Goal: Information Seeking & Learning: Learn about a topic

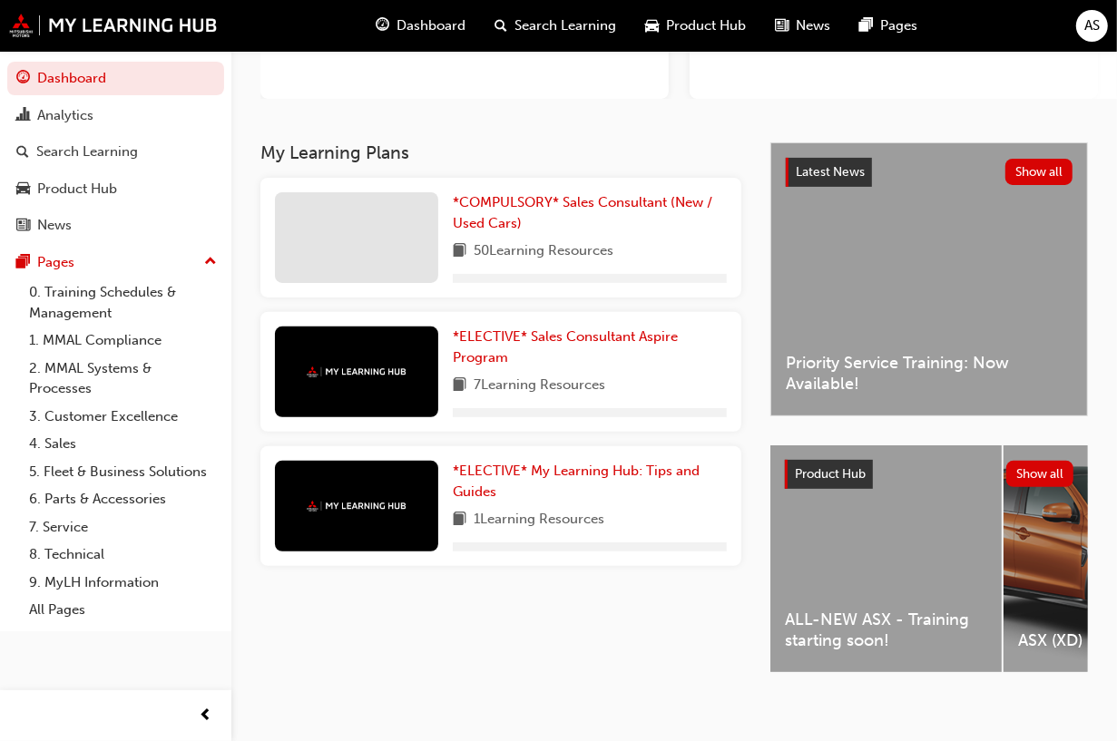
scroll to position [270, 0]
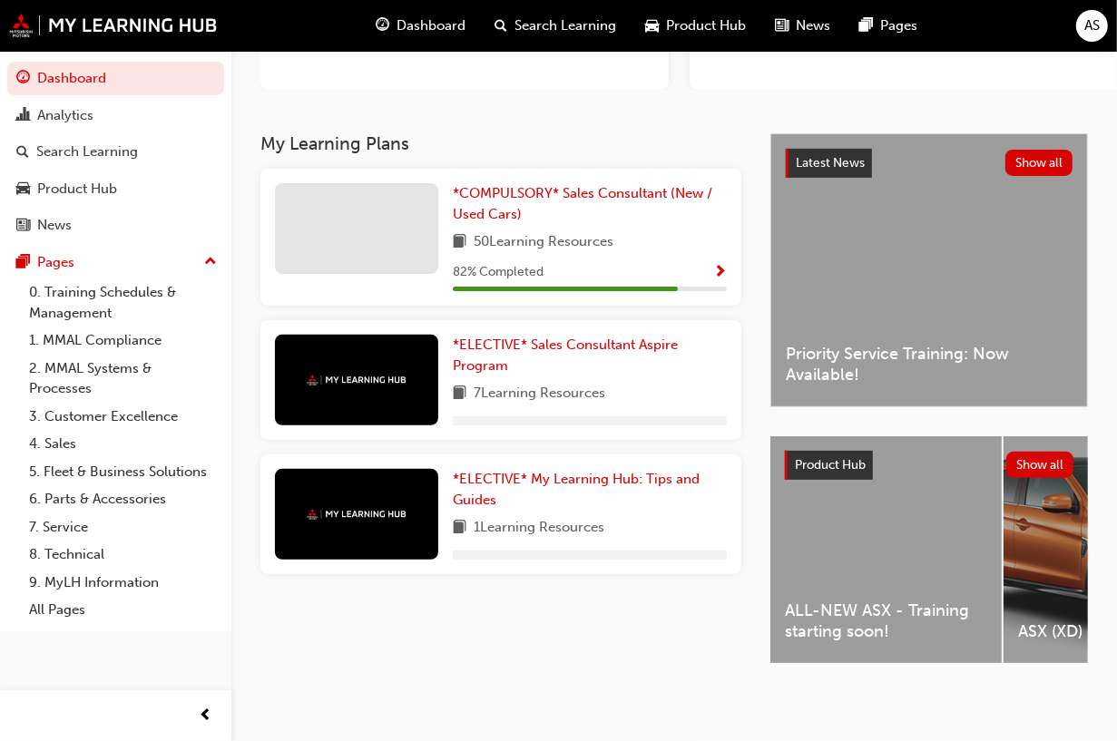
click at [904, 528] on div "ALL-NEW ASX - Training starting soon!" at bounding box center [885, 549] width 231 height 227
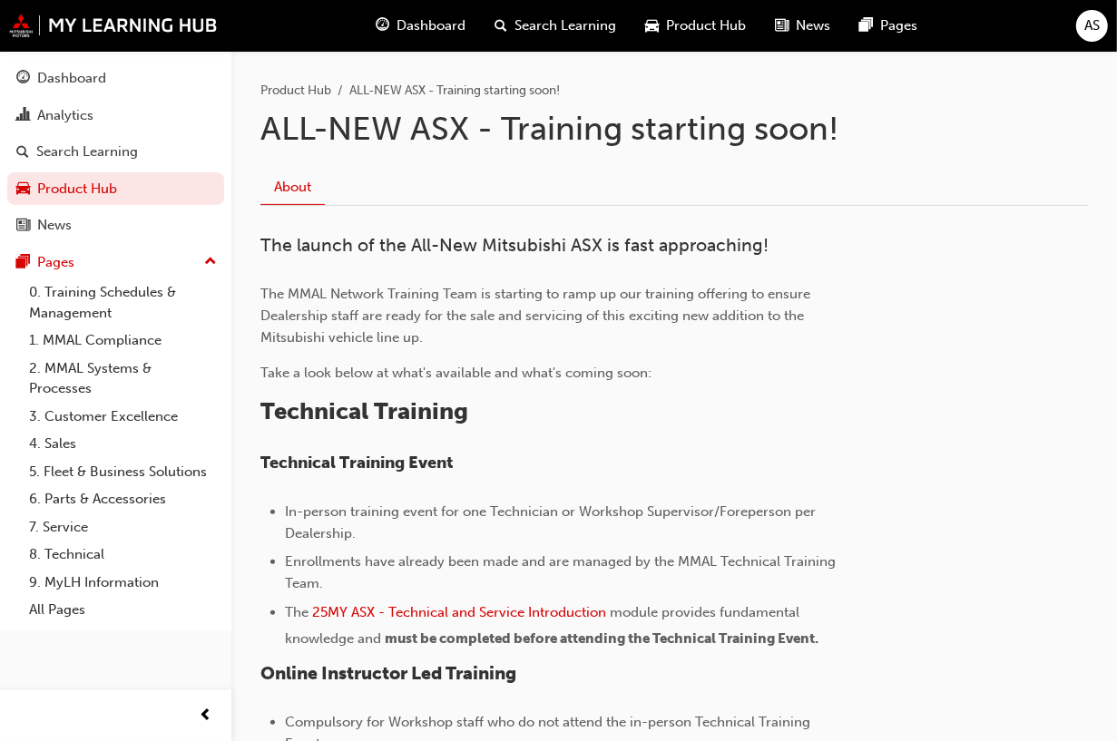
scroll to position [340, 0]
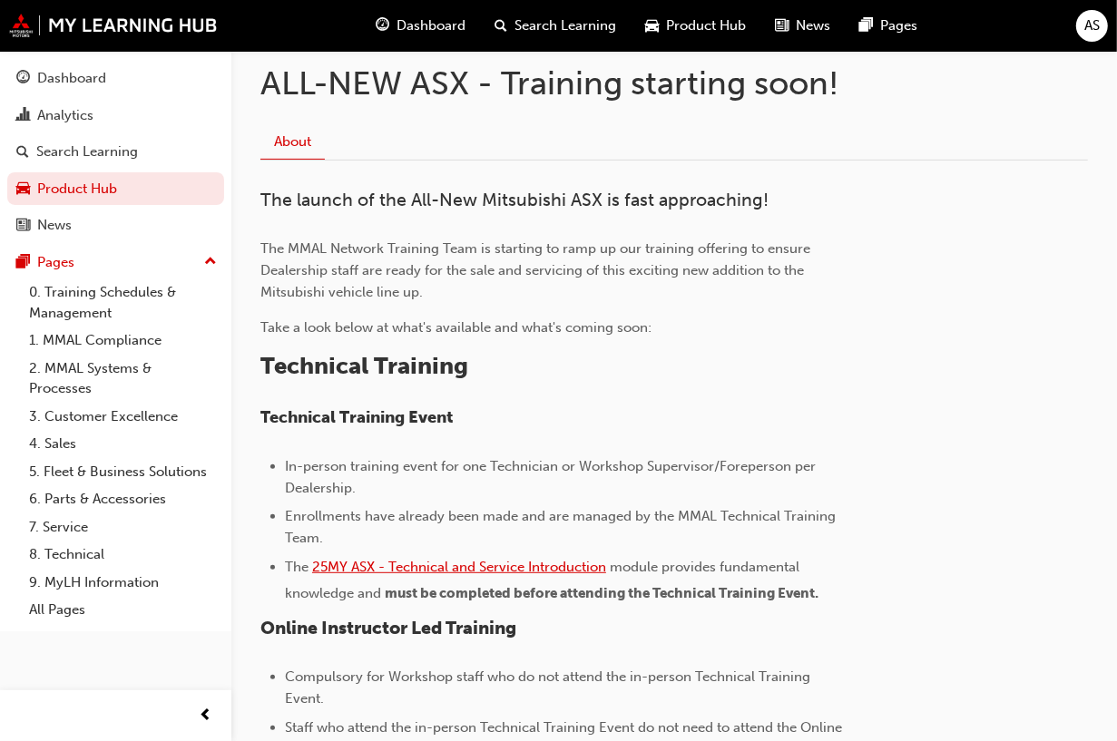
click at [481, 563] on span "25MY ASX - Technical and Service Introduction" at bounding box center [459, 567] width 294 height 16
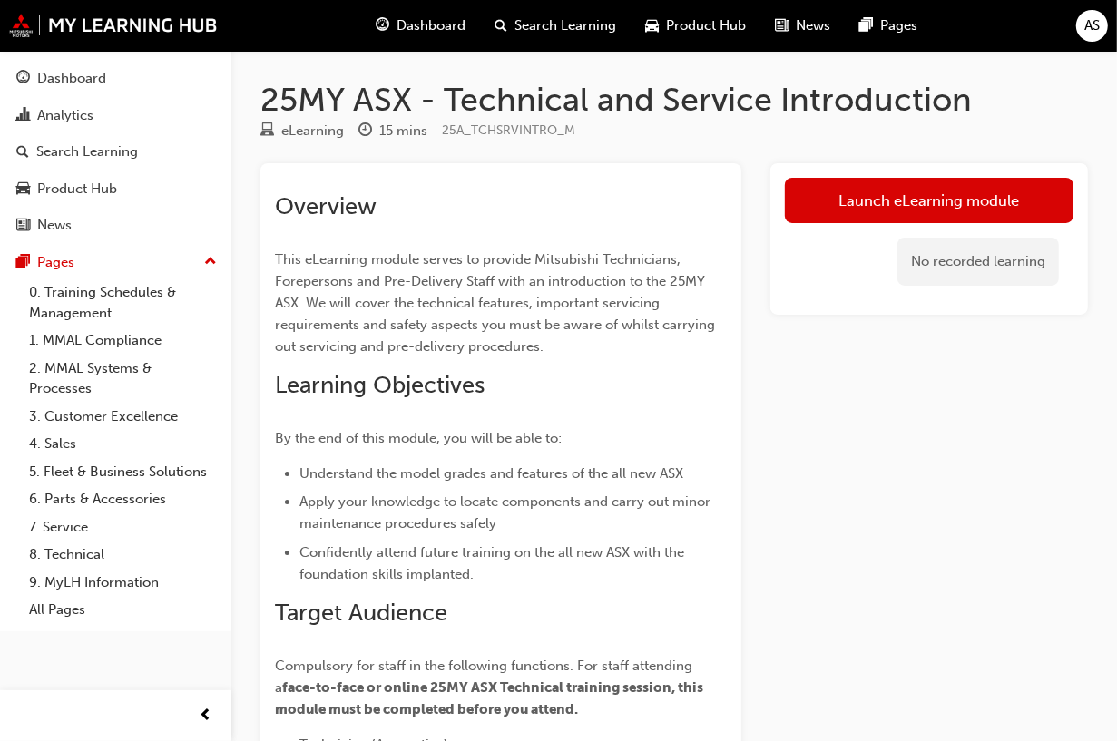
click at [393, 32] on div "Dashboard" at bounding box center [421, 25] width 119 height 37
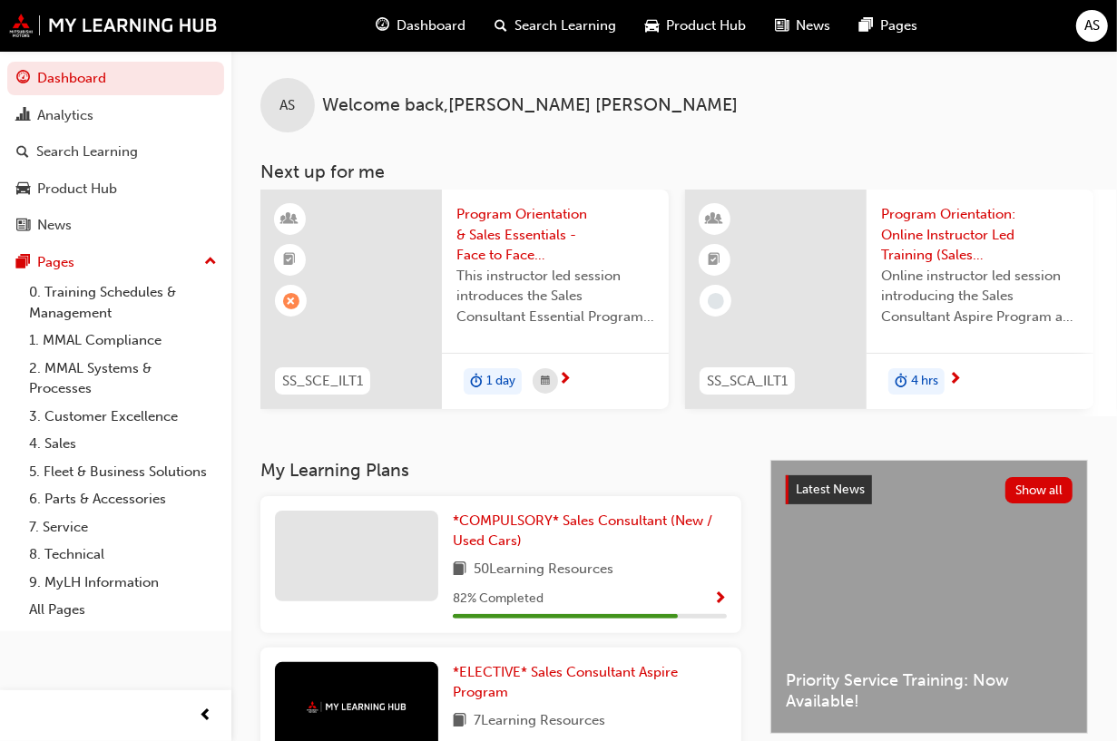
click at [720, 24] on span "Product Hub" at bounding box center [707, 25] width 80 height 21
